Goal: Find specific page/section: Find specific page/section

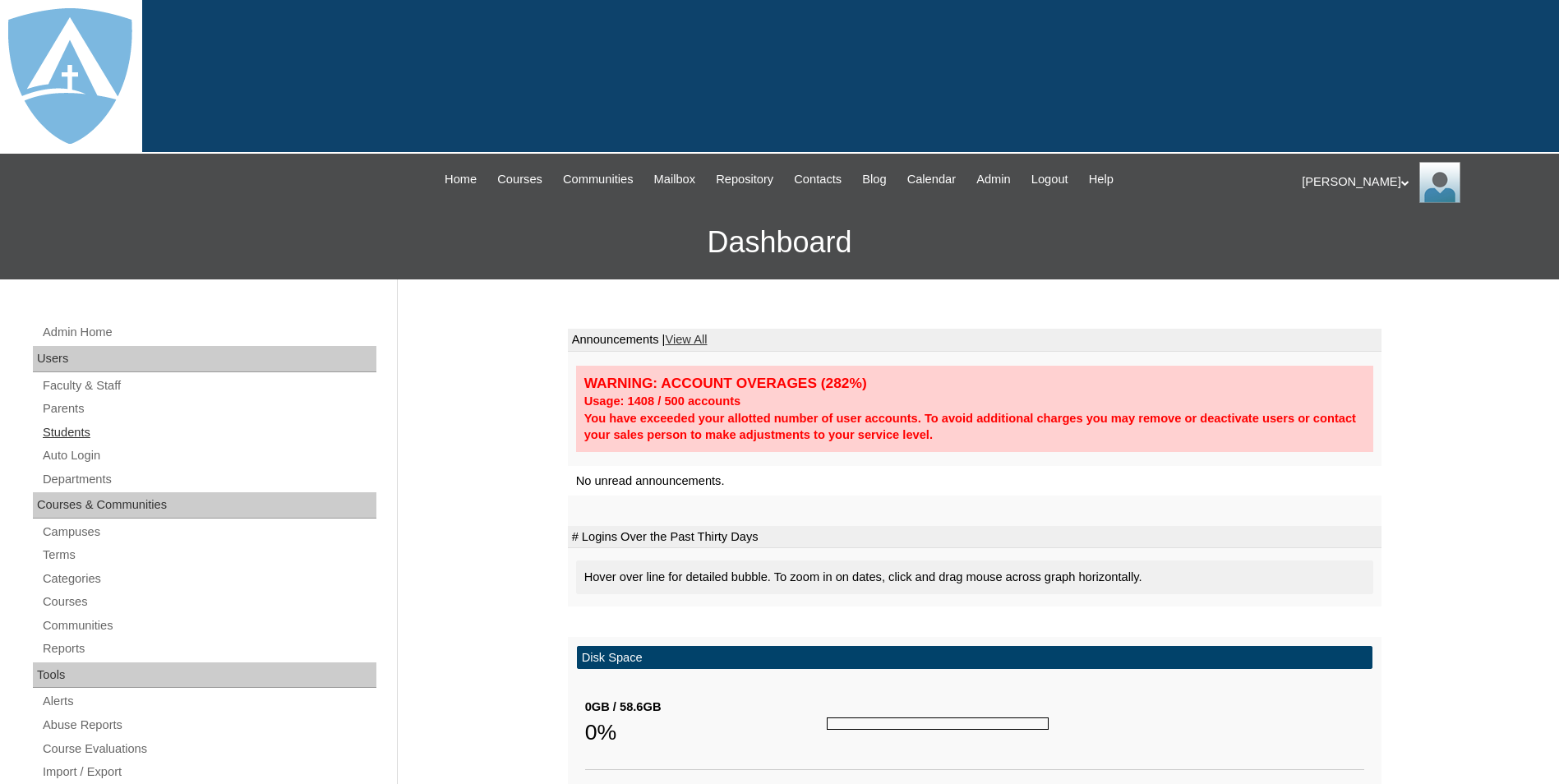
click at [68, 434] on link "Students" at bounding box center [208, 433] width 335 height 20
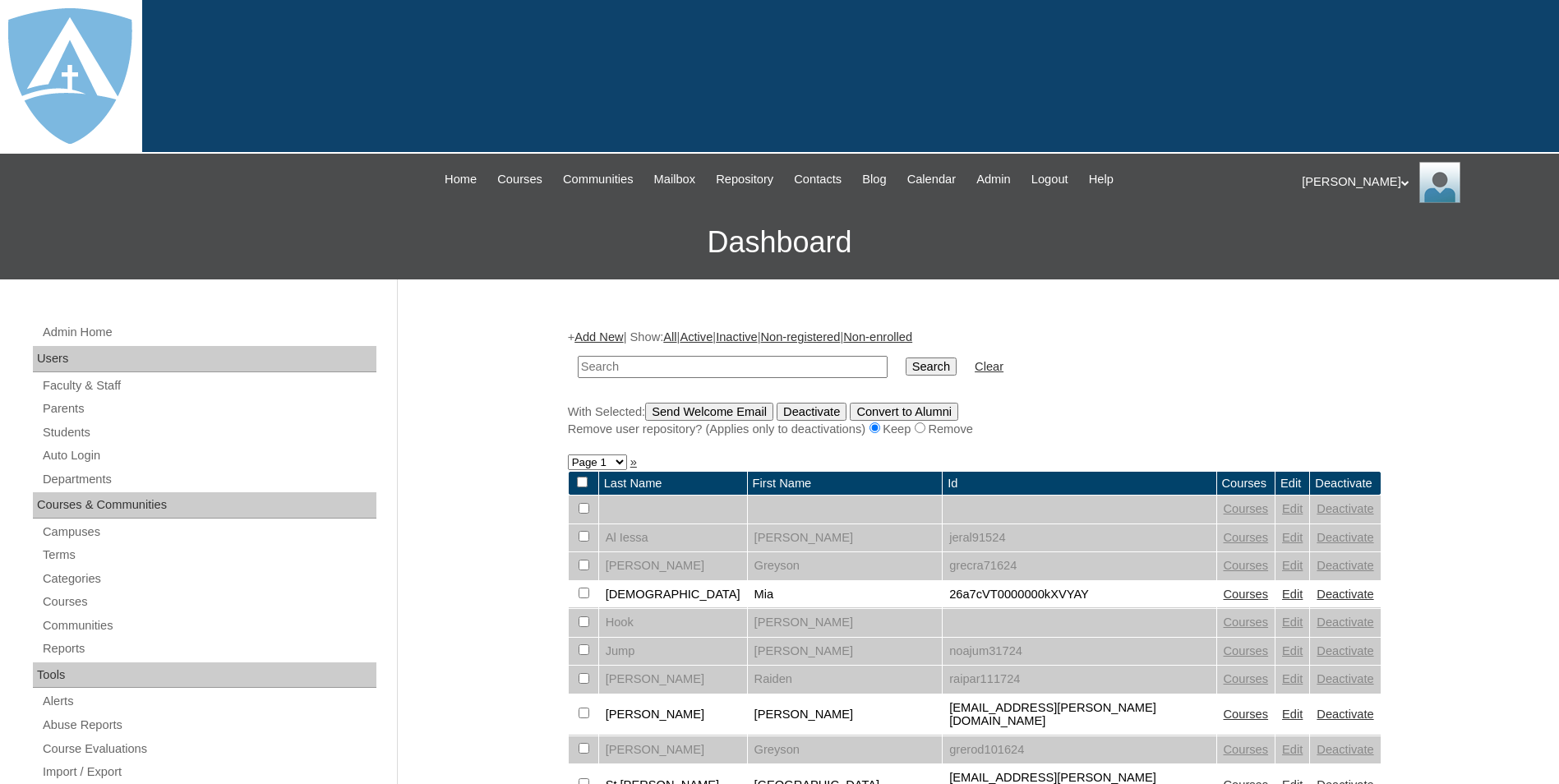
click at [656, 372] on input "text" at bounding box center [733, 366] width 310 height 22
type input "[PERSON_NAME]"
click at [906, 357] on input "Search" at bounding box center [931, 366] width 51 height 18
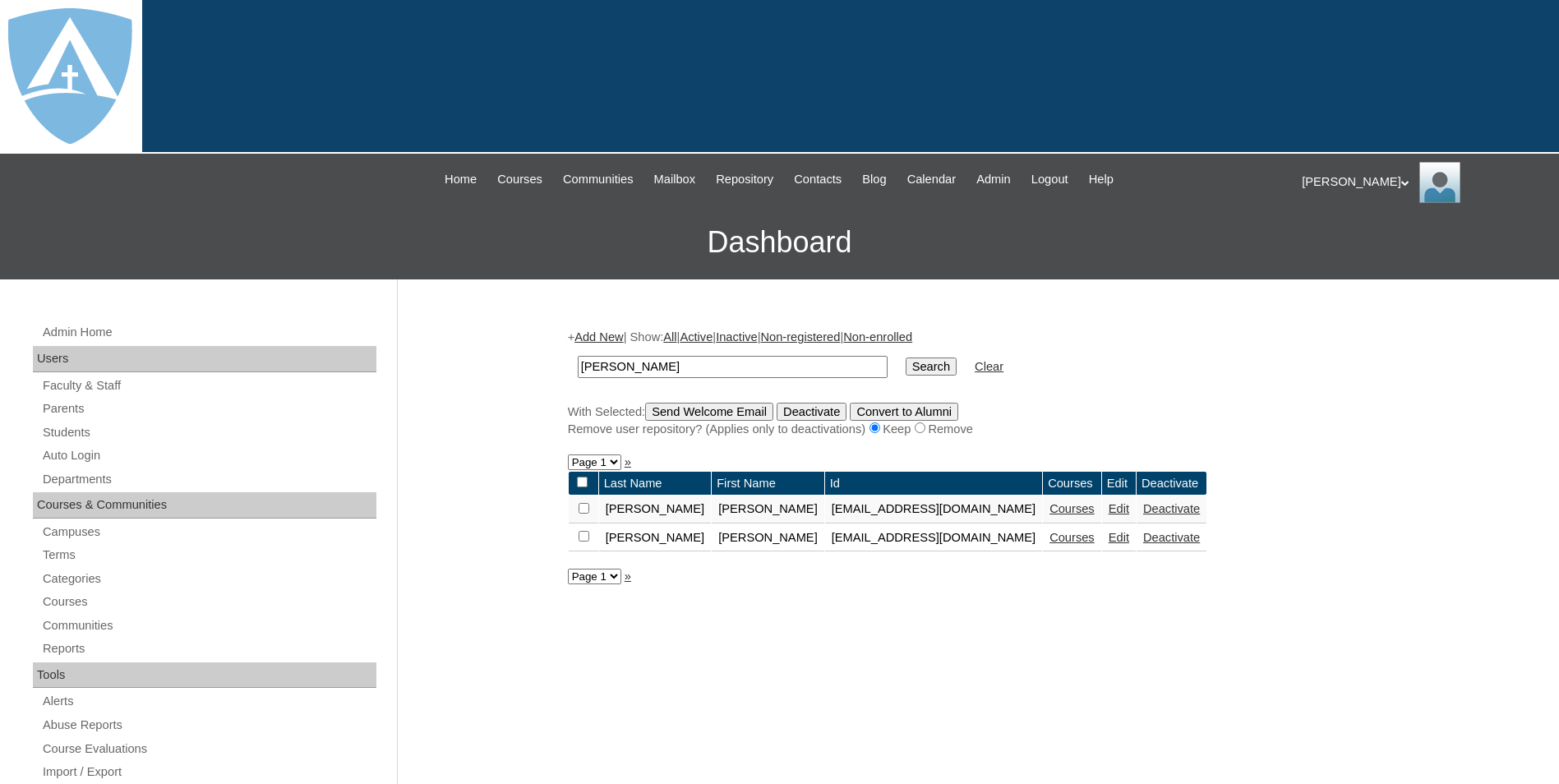
click at [1050, 540] on link "Courses" at bounding box center [1072, 538] width 45 height 13
click at [1050, 503] on link "Courses" at bounding box center [1072, 509] width 45 height 13
click at [58, 405] on link "Parents" at bounding box center [208, 408] width 335 height 20
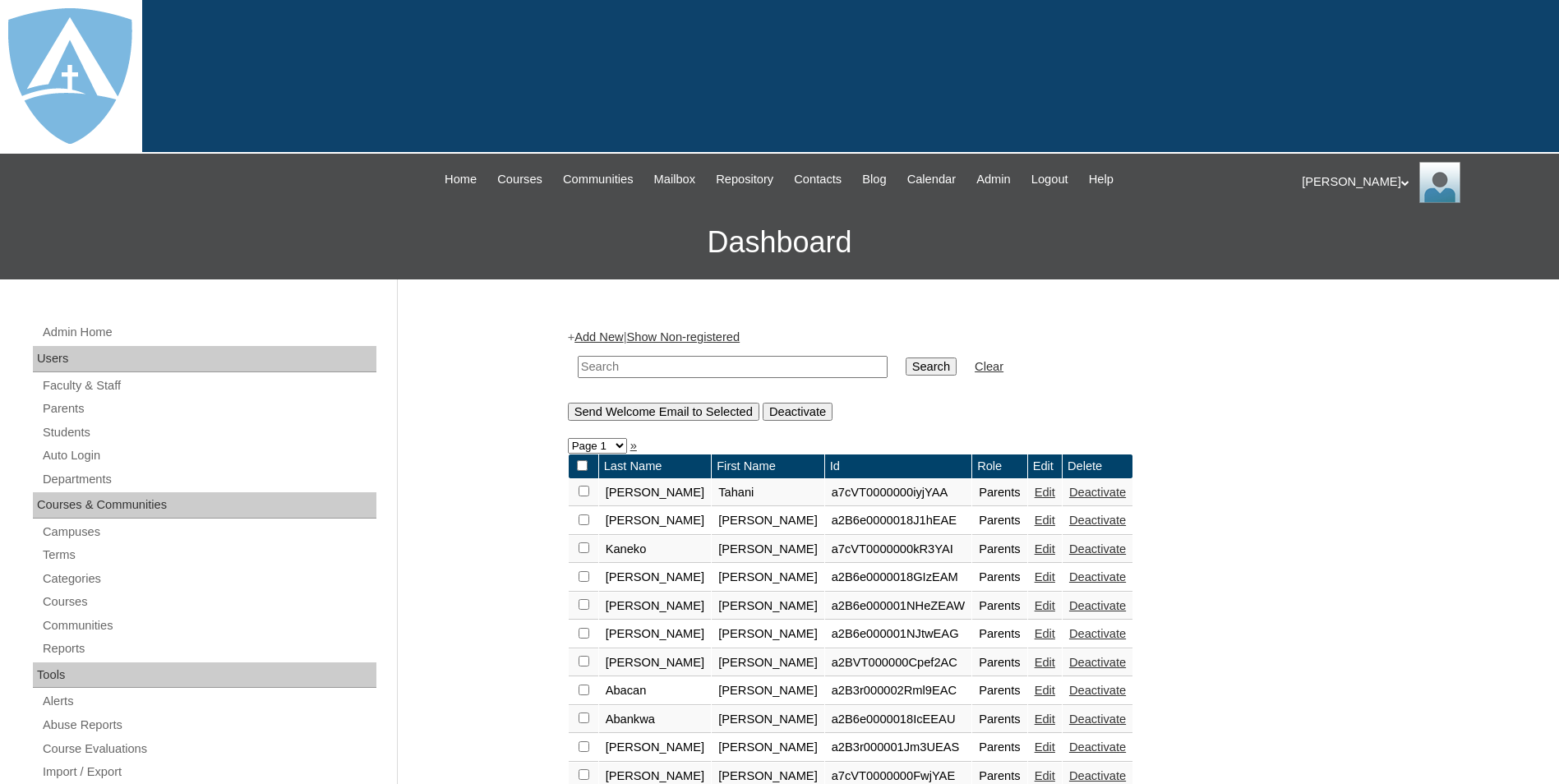
click at [625, 364] on input "text" at bounding box center [733, 366] width 310 height 22
type input "[PERSON_NAME]"
click at [906, 357] on input "Search" at bounding box center [931, 366] width 51 height 18
